Goal: Check status

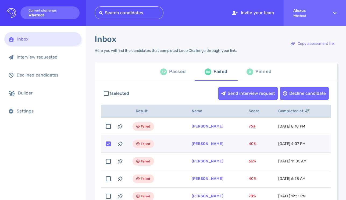
scroll to position [47, 0]
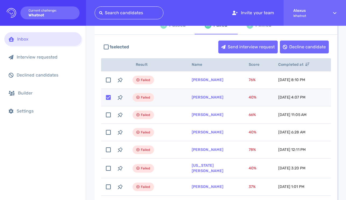
click at [109, 97] on input "checkbox" at bounding box center [109, 98] width 12 height 12
checkbox input "false"
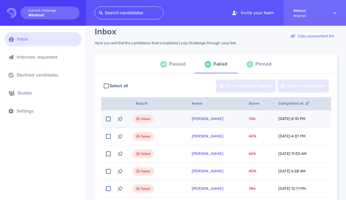
scroll to position [0, 0]
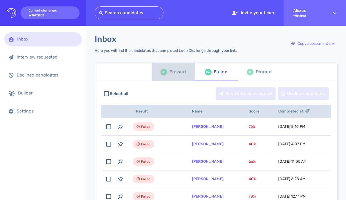
click at [172, 73] on div "Passed" at bounding box center [178, 72] width 16 height 8
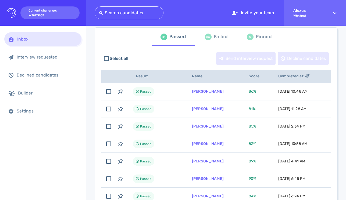
scroll to position [41, 0]
